Goal: Task Accomplishment & Management: Complete application form

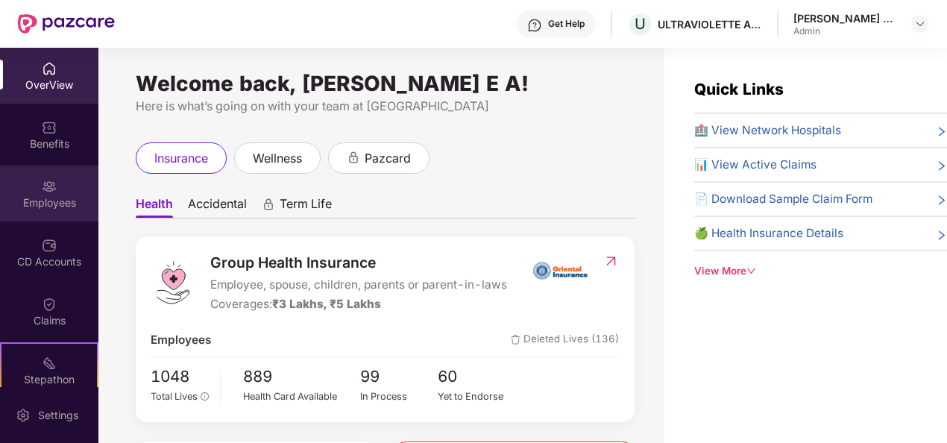
click at [51, 207] on div "Employees" at bounding box center [49, 202] width 98 height 15
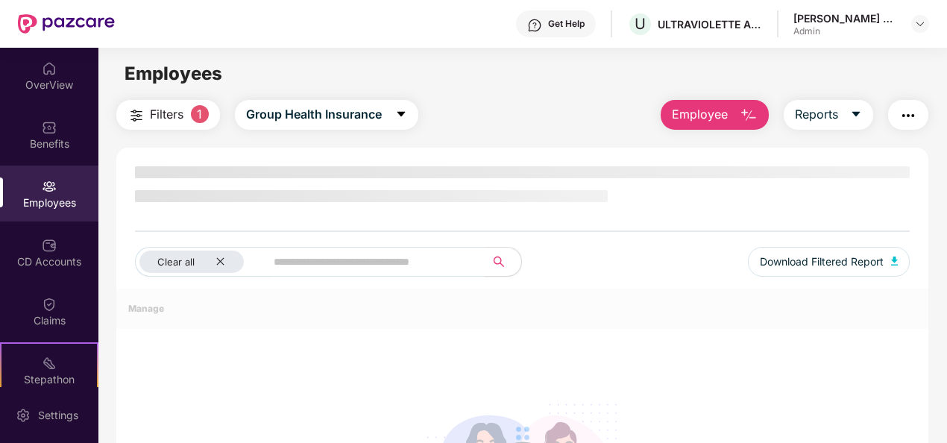
click at [740, 115] on button "Employee" at bounding box center [715, 115] width 108 height 30
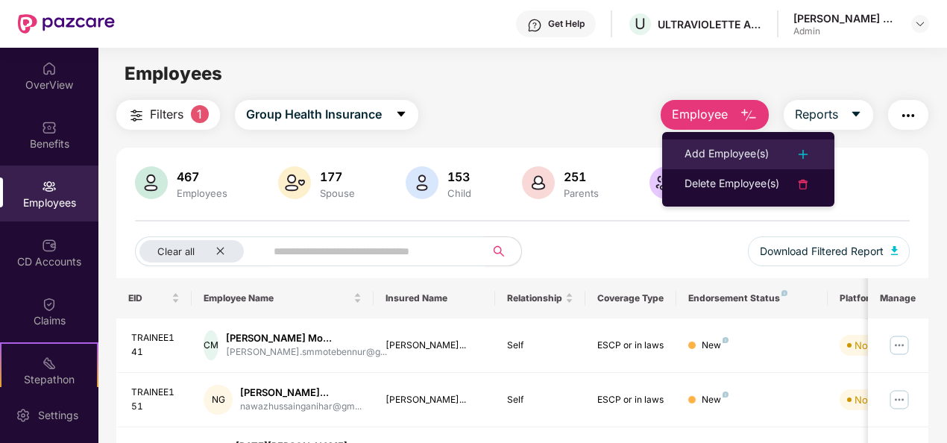
click at [737, 151] on div "Add Employee(s)" at bounding box center [726, 154] width 84 height 18
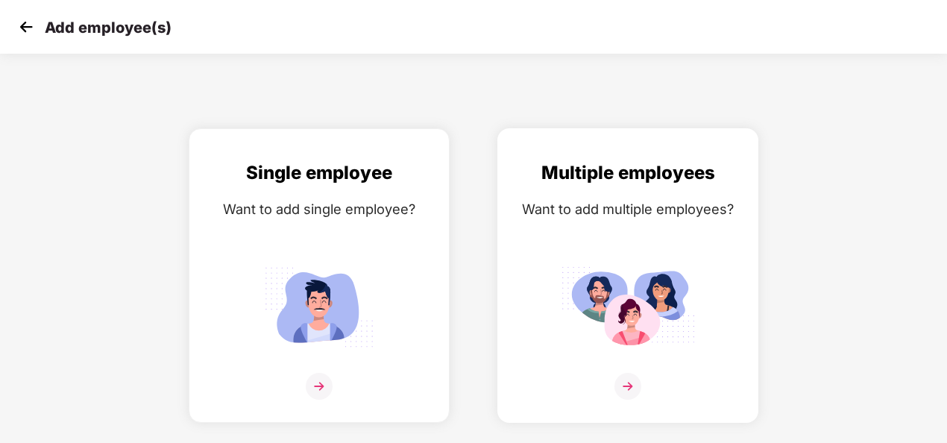
click at [629, 385] on img at bounding box center [627, 386] width 27 height 27
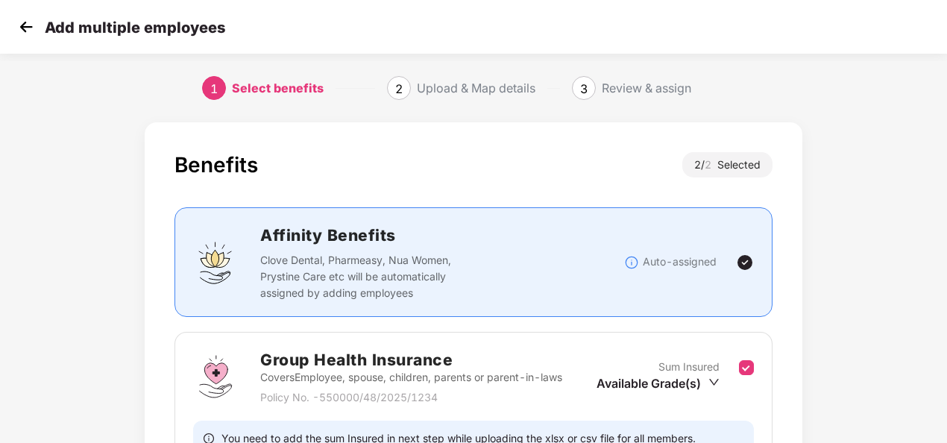
scroll to position [0, 1]
drag, startPoint x: 944, startPoint y: 184, endPoint x: 947, endPoint y: 256, distance: 72.4
click at [946, 256] on html "Add multiple employees 1 Select benefits 2 Upload & Map details 3 Review & assi…" at bounding box center [473, 221] width 947 height 443
drag, startPoint x: 947, startPoint y: 256, endPoint x: 920, endPoint y: 254, distance: 27.0
click at [920, 254] on div "Benefits 2 / 2 Selected Affinity Benefits Clove Dental, Pharmeasy, Nua Women, P…" at bounding box center [473, 435] width 947 height 640
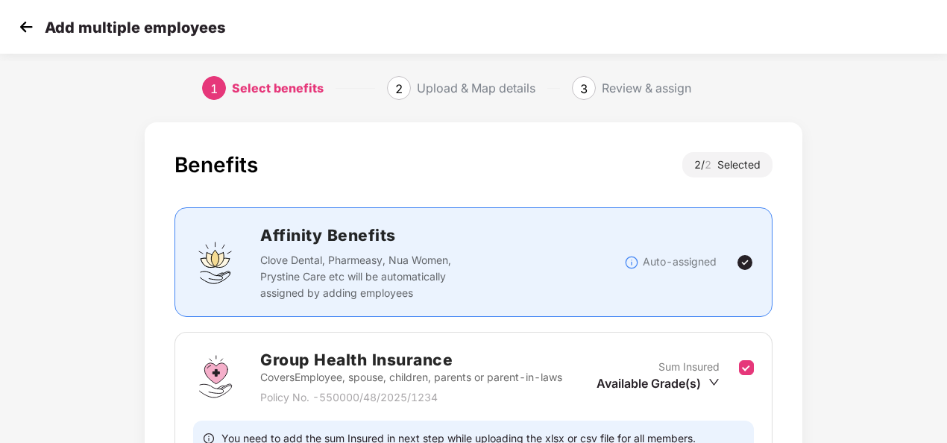
click at [920, 254] on div "Benefits 2 / 2 Selected Affinity Benefits Clove Dental, Pharmeasy, Nua Women, P…" at bounding box center [473, 435] width 947 height 640
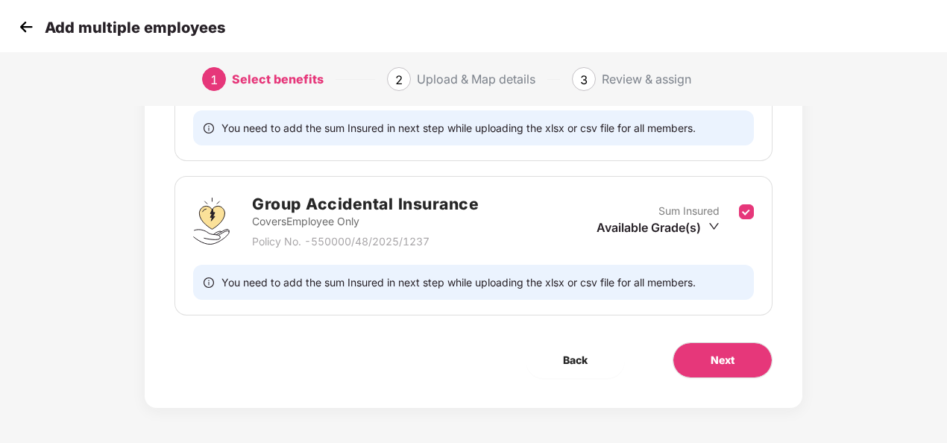
scroll to position [311, 1]
click at [720, 358] on span "Next" at bounding box center [723, 359] width 24 height 16
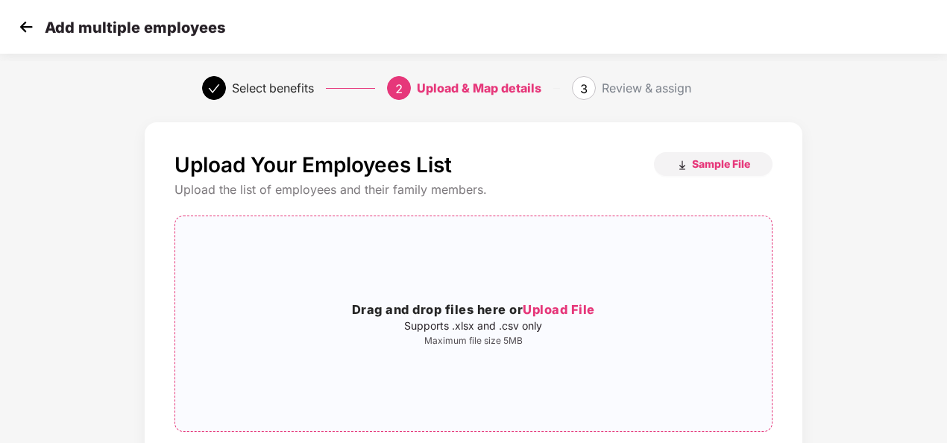
click at [549, 307] on span "Upload File" at bounding box center [559, 309] width 72 height 15
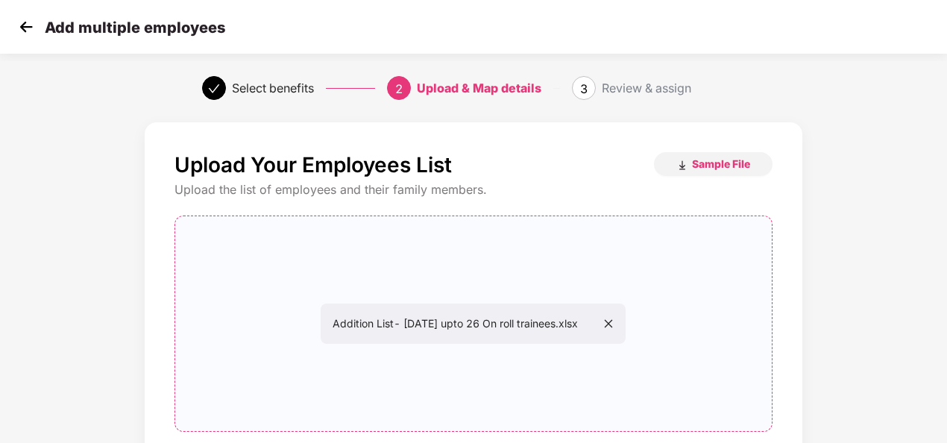
click at [931, 289] on div "Upload Your Employees List Sample File Upload the list of employees and their f…" at bounding box center [473, 357] width 947 height 484
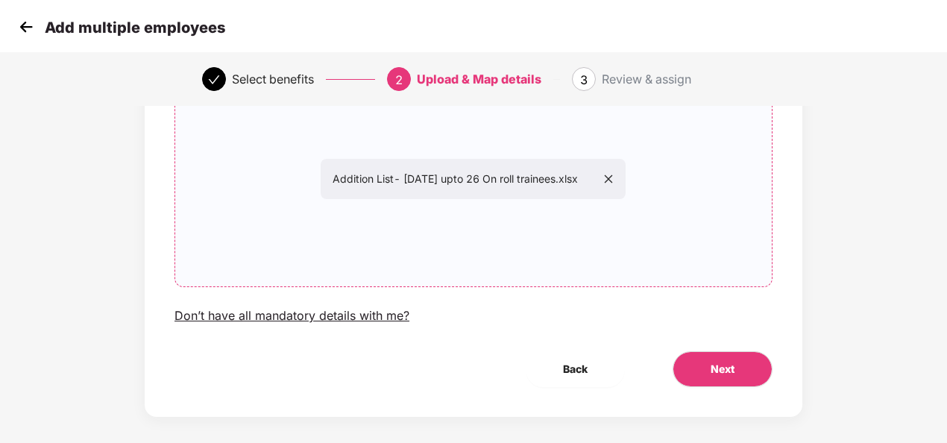
scroll to position [156, 1]
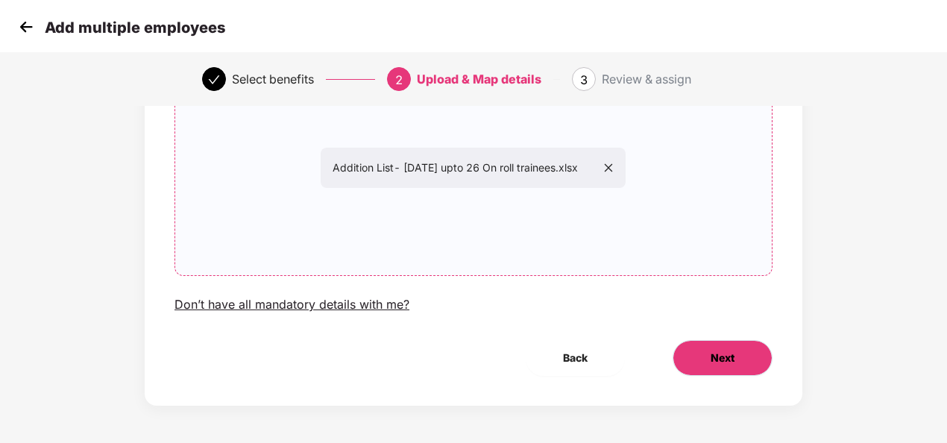
click at [720, 360] on span "Next" at bounding box center [723, 358] width 24 height 16
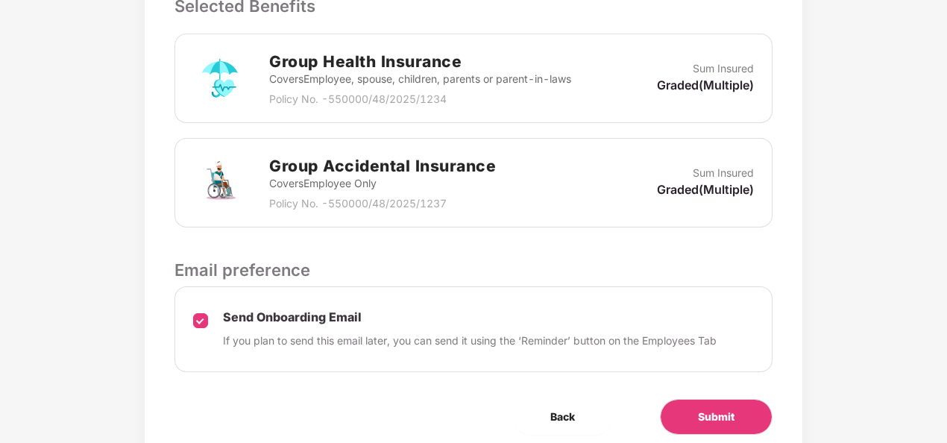
scroll to position [507, 1]
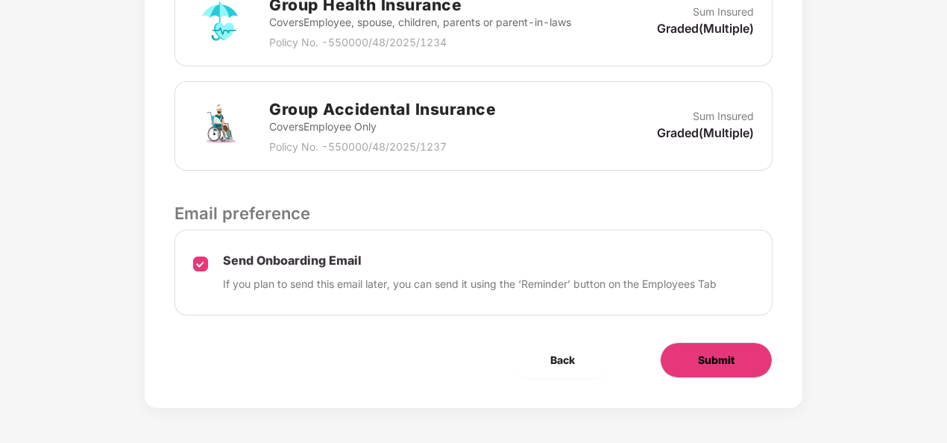
click at [690, 362] on button "Submit" at bounding box center [716, 360] width 113 height 36
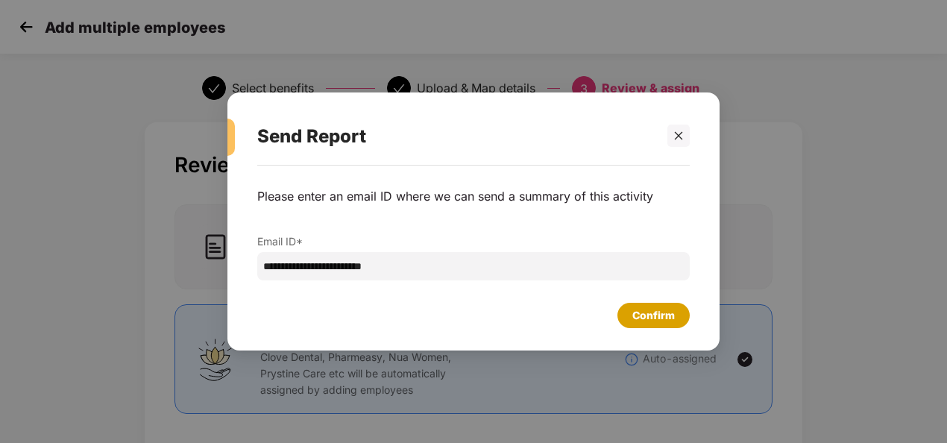
click at [652, 318] on div "Confirm" at bounding box center [653, 315] width 43 height 16
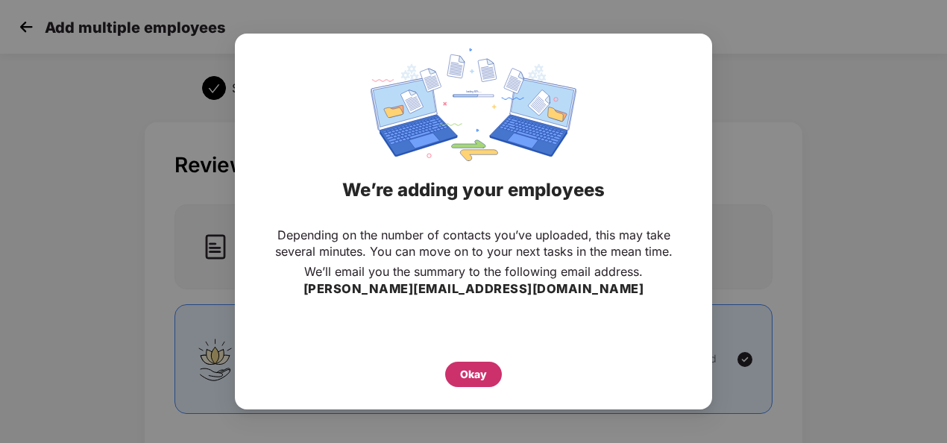
click at [458, 373] on div "Okay" at bounding box center [473, 374] width 57 height 25
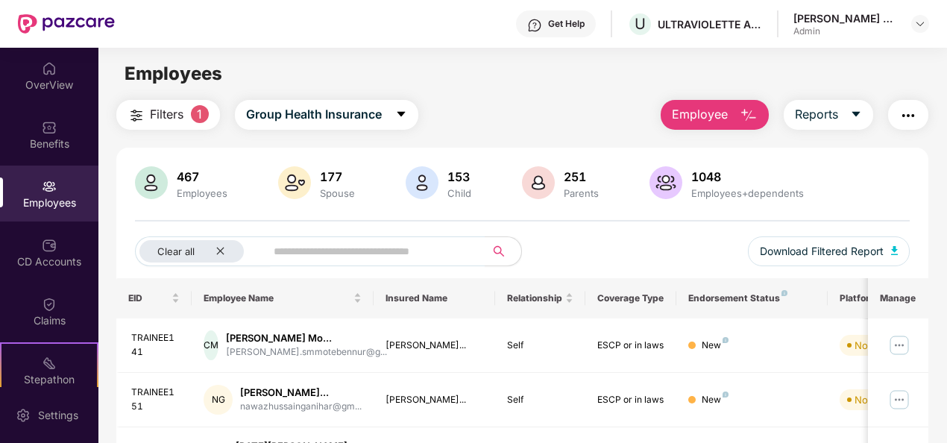
click at [58, 195] on div "Employees" at bounding box center [49, 202] width 98 height 15
click at [52, 84] on div "OverView" at bounding box center [49, 85] width 98 height 15
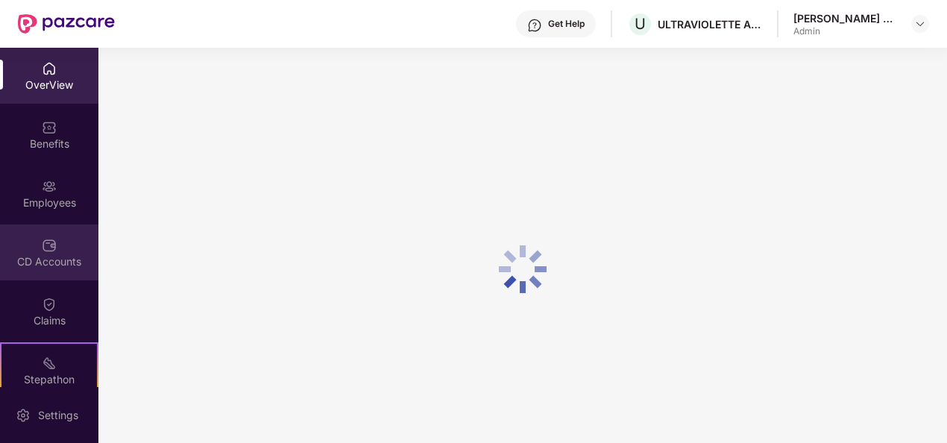
click at [70, 255] on div "CD Accounts" at bounding box center [49, 261] width 98 height 15
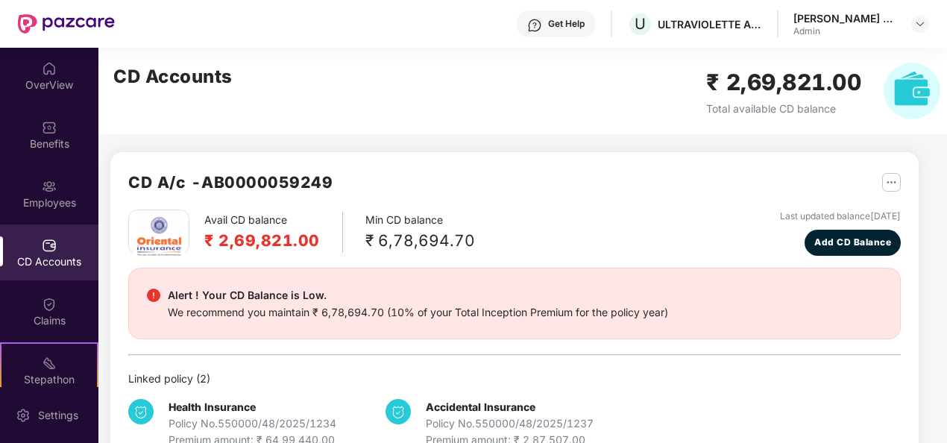
scroll to position [131, 0]
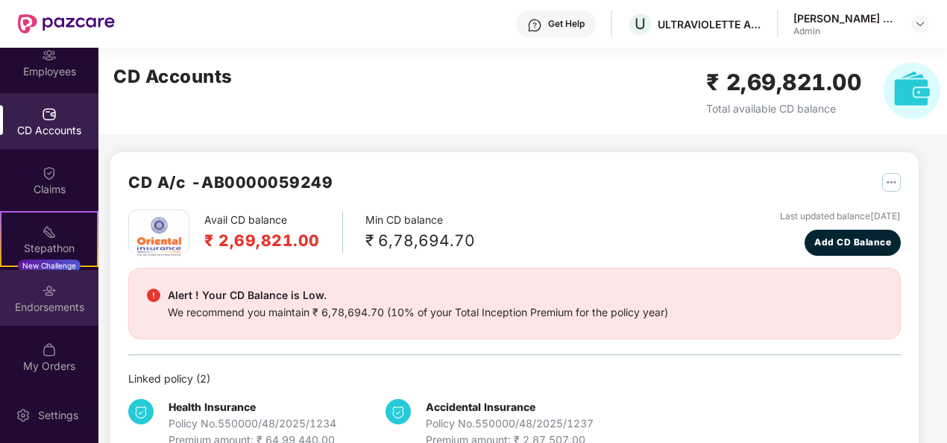
click at [74, 301] on div "Endorsements" at bounding box center [49, 307] width 98 height 15
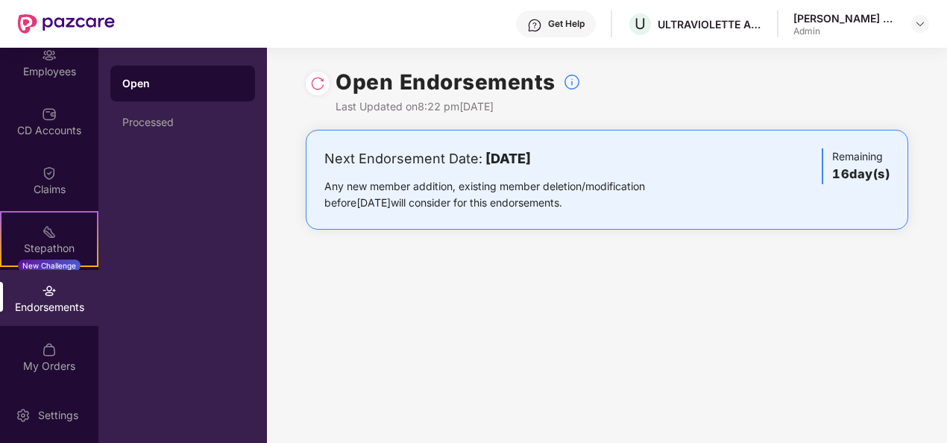
click at [319, 82] on img at bounding box center [317, 83] width 15 height 15
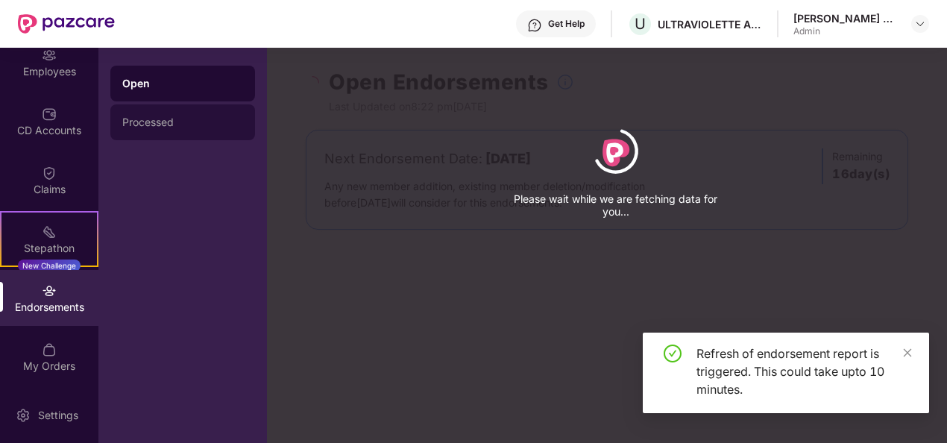
click at [169, 134] on div "Processed" at bounding box center [182, 122] width 145 height 36
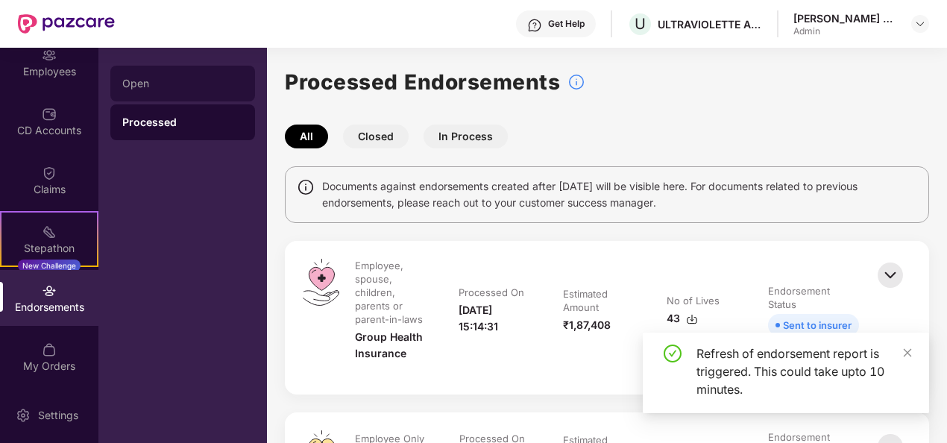
click at [155, 79] on div "Open" at bounding box center [182, 84] width 121 height 12
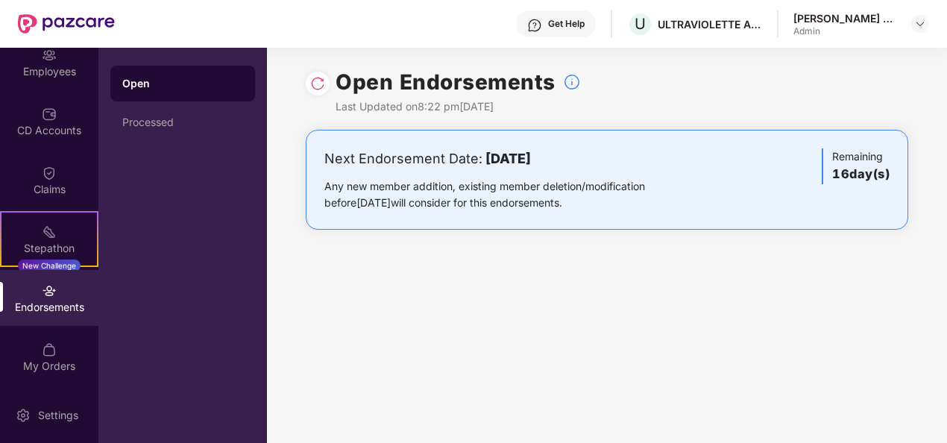
click at [155, 79] on div "Open" at bounding box center [182, 83] width 121 height 15
click at [186, 122] on div "Processed" at bounding box center [182, 122] width 121 height 12
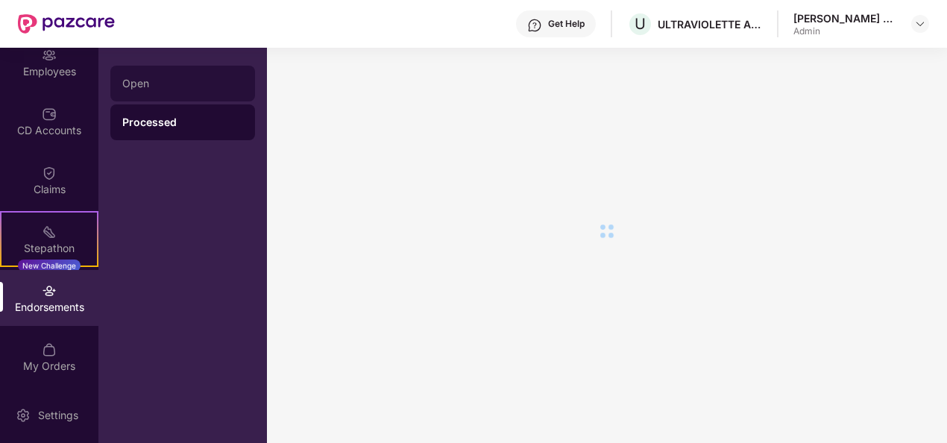
click at [148, 84] on div "Open" at bounding box center [182, 84] width 121 height 12
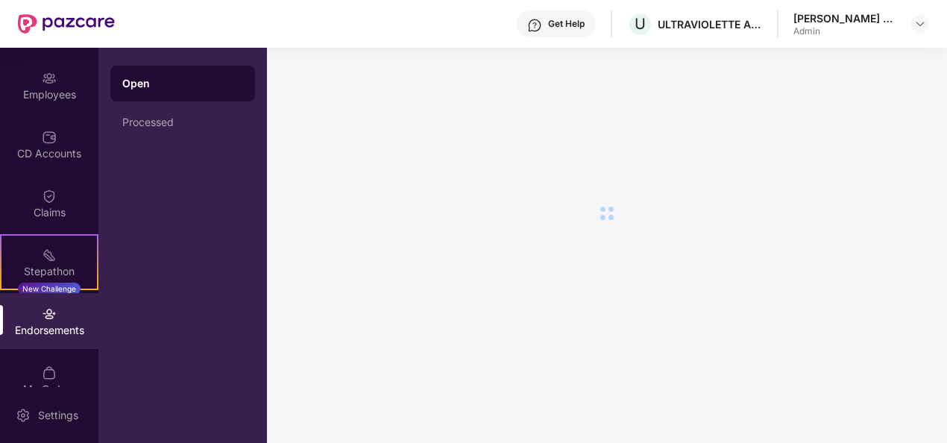
scroll to position [131, 0]
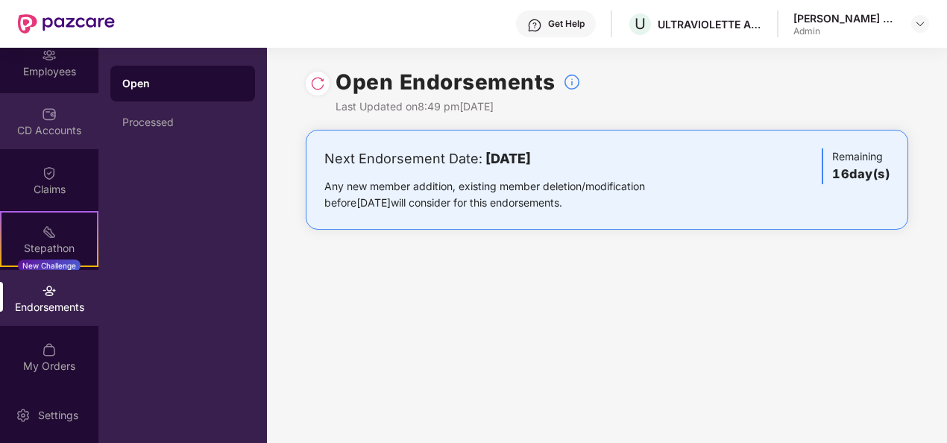
click at [46, 107] on img at bounding box center [49, 114] width 15 height 15
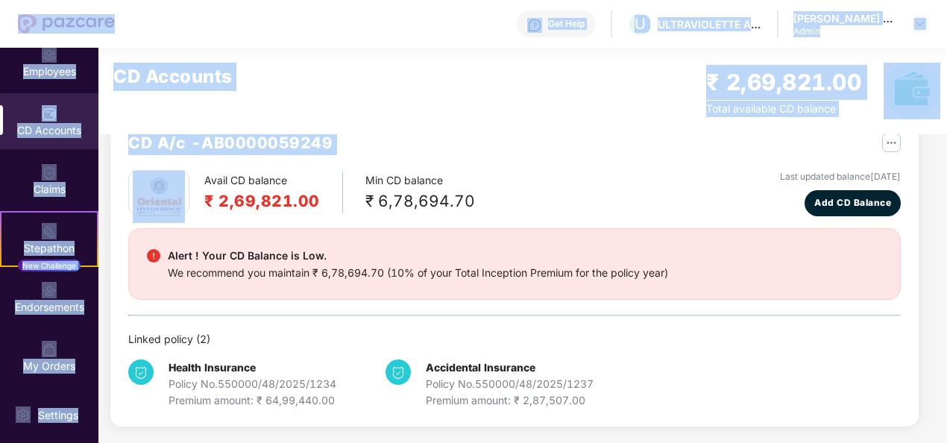
scroll to position [31, 0]
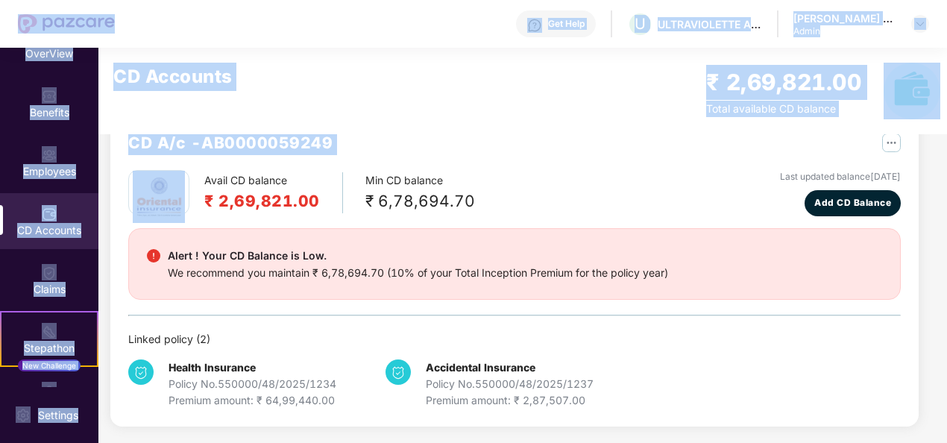
drag, startPoint x: 98, startPoint y: 177, endPoint x: 101, endPoint y: 40, distance: 136.5
click at [101, 40] on div "Get Help U ULTRAVIOLETTE AUTOMOTIVE PRIVATE LIMITED [PERSON_NAME] E A Admin Ove…" at bounding box center [473, 221] width 947 height 443
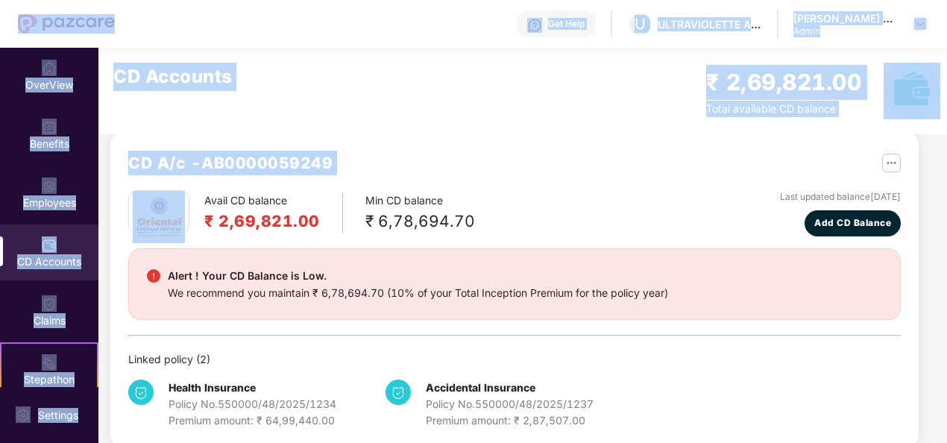
click at [318, 63] on div "CD Accounts ₹ 2,69,821.00 Total available CD balance" at bounding box center [526, 91] width 857 height 86
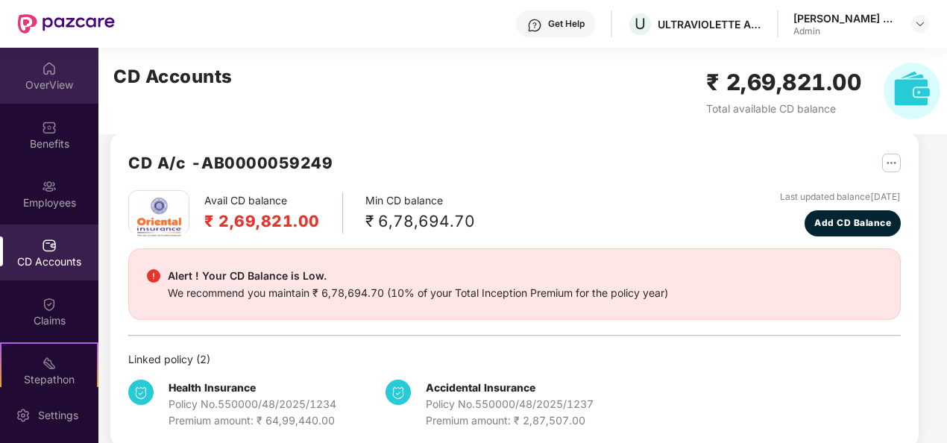
click at [36, 78] on div "OverView" at bounding box center [49, 85] width 98 height 15
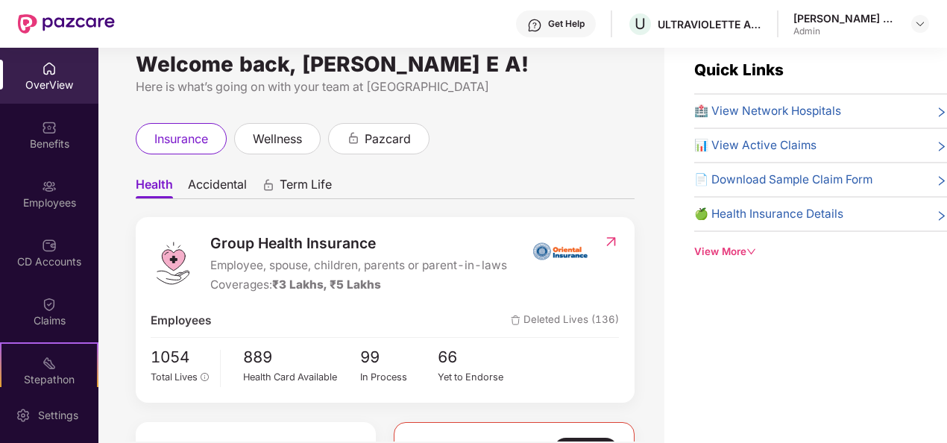
click at [56, 96] on div "OverView" at bounding box center [49, 76] width 98 height 56
click at [40, 197] on div "Employees" at bounding box center [49, 202] width 98 height 15
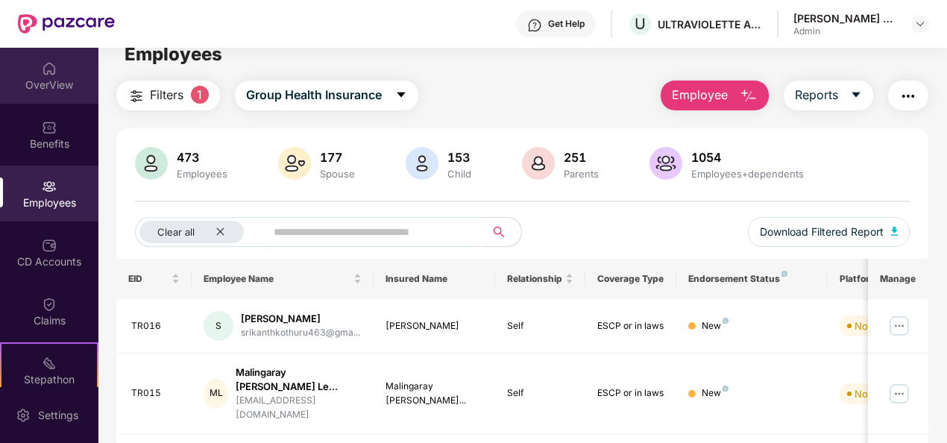
click at [37, 78] on div "OverView" at bounding box center [49, 85] width 98 height 15
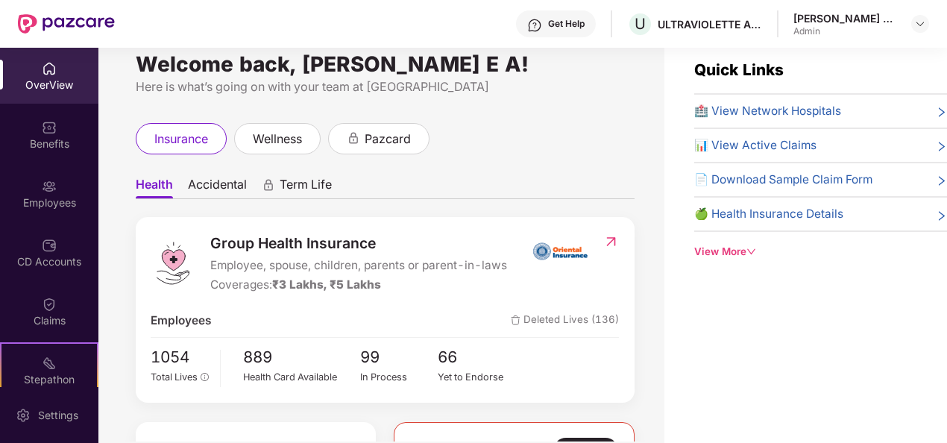
click at [37, 71] on div "OverView" at bounding box center [49, 76] width 98 height 56
